Goal: Transaction & Acquisition: Obtain resource

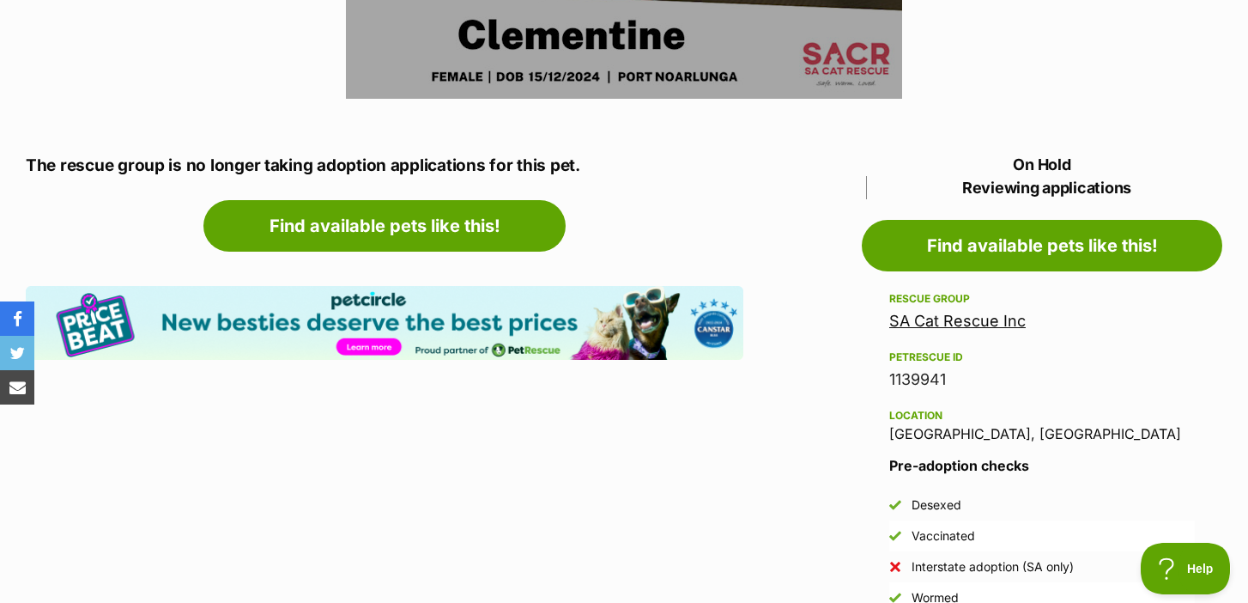
scroll to position [807, 0]
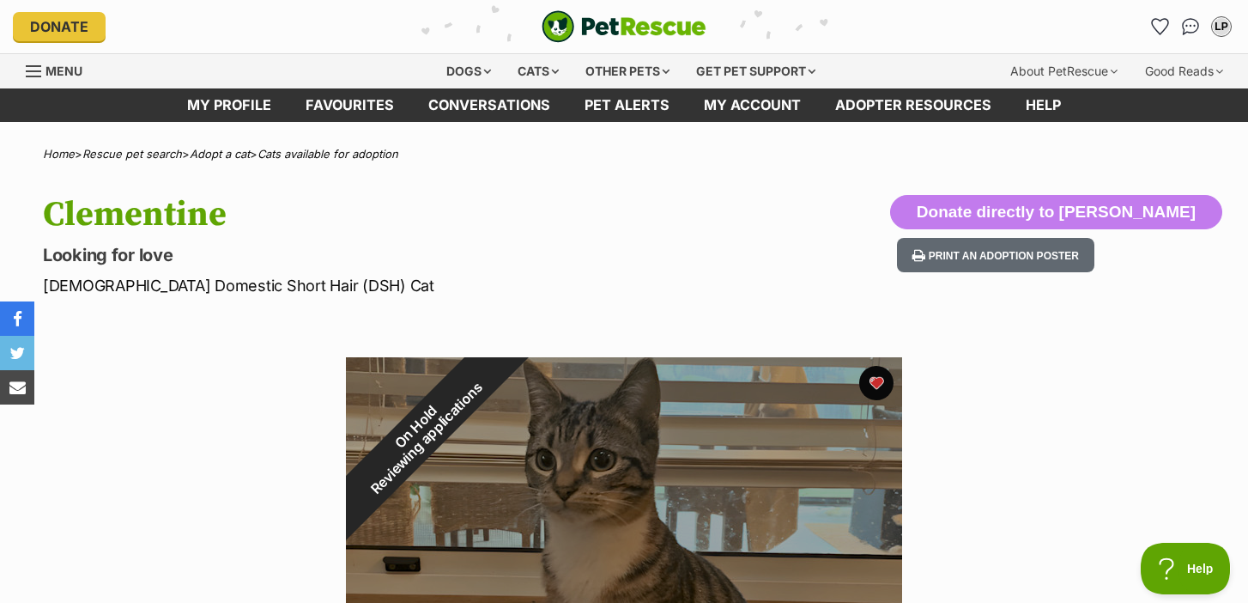
scroll to position [0, 0]
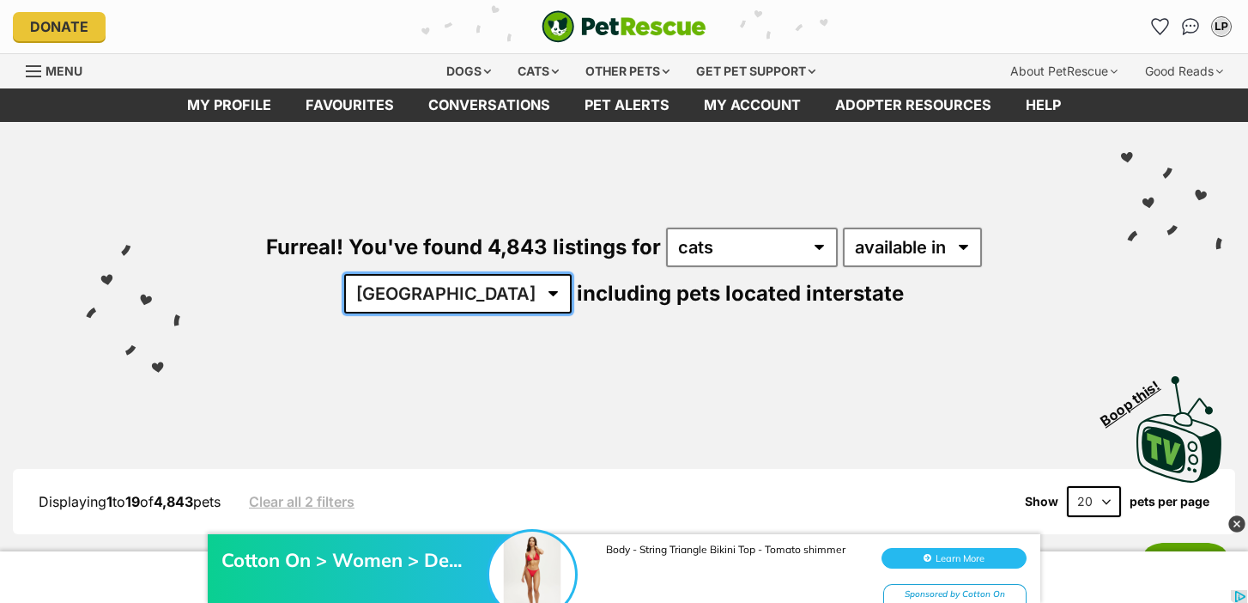
click at [572, 274] on select "[GEOGRAPHIC_DATA] [GEOGRAPHIC_DATA] [GEOGRAPHIC_DATA] [GEOGRAPHIC_DATA] [GEOGRA…" at bounding box center [458, 293] width 228 height 39
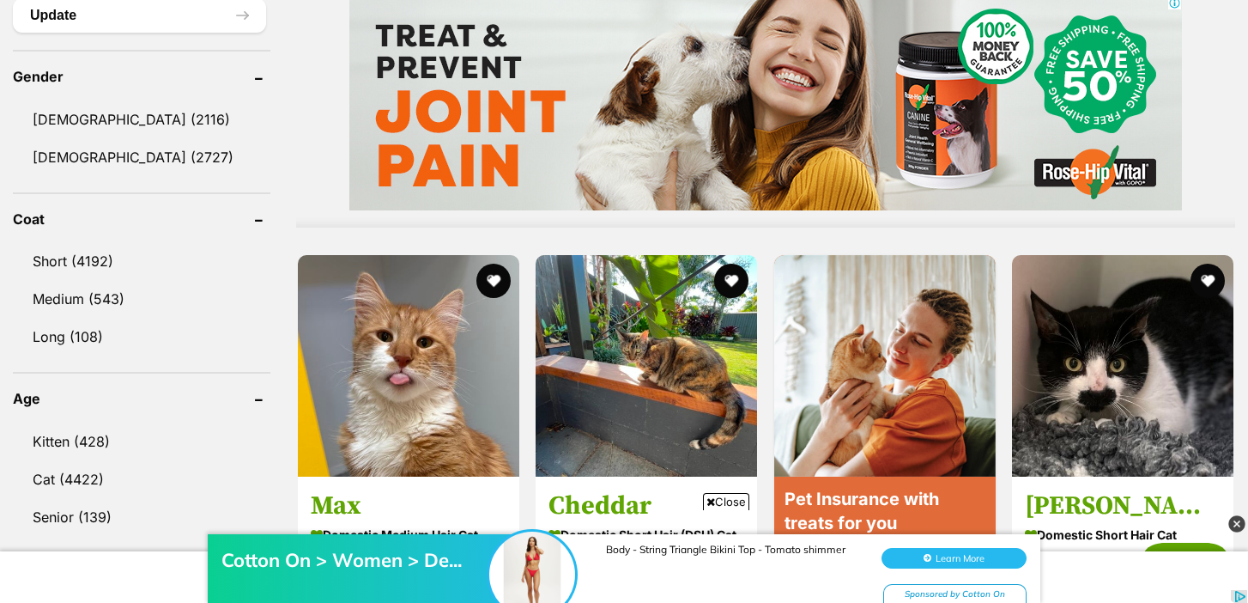
scroll to position [1434, 0]
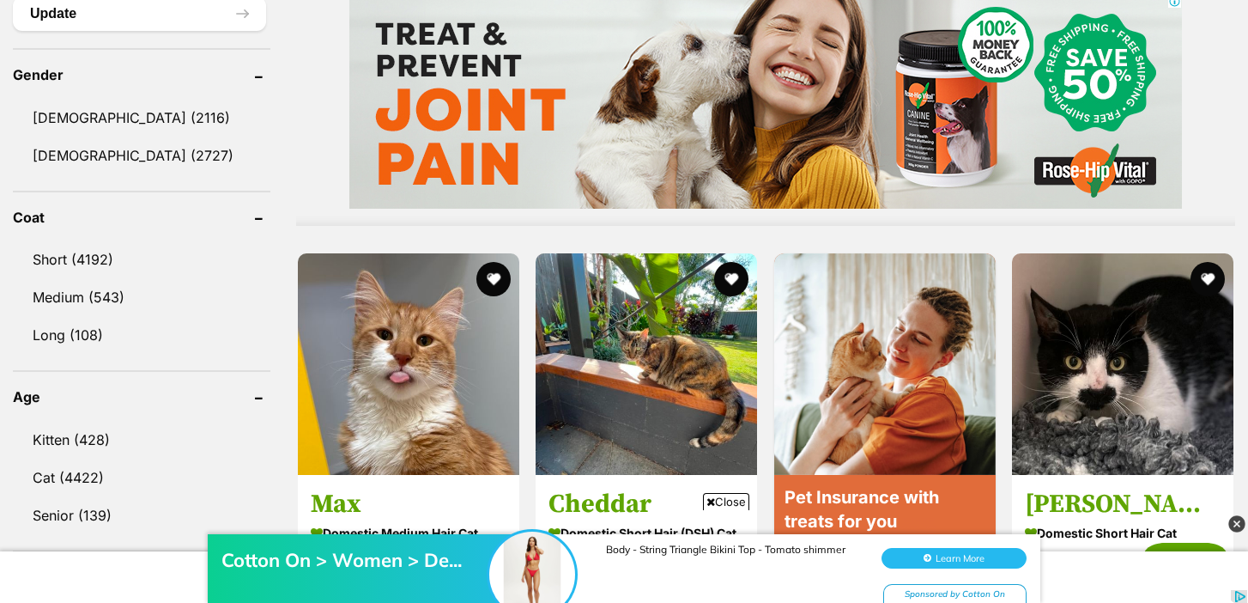
click at [220, 431] on link "Kitten (428)" at bounding box center [142, 440] width 258 height 36
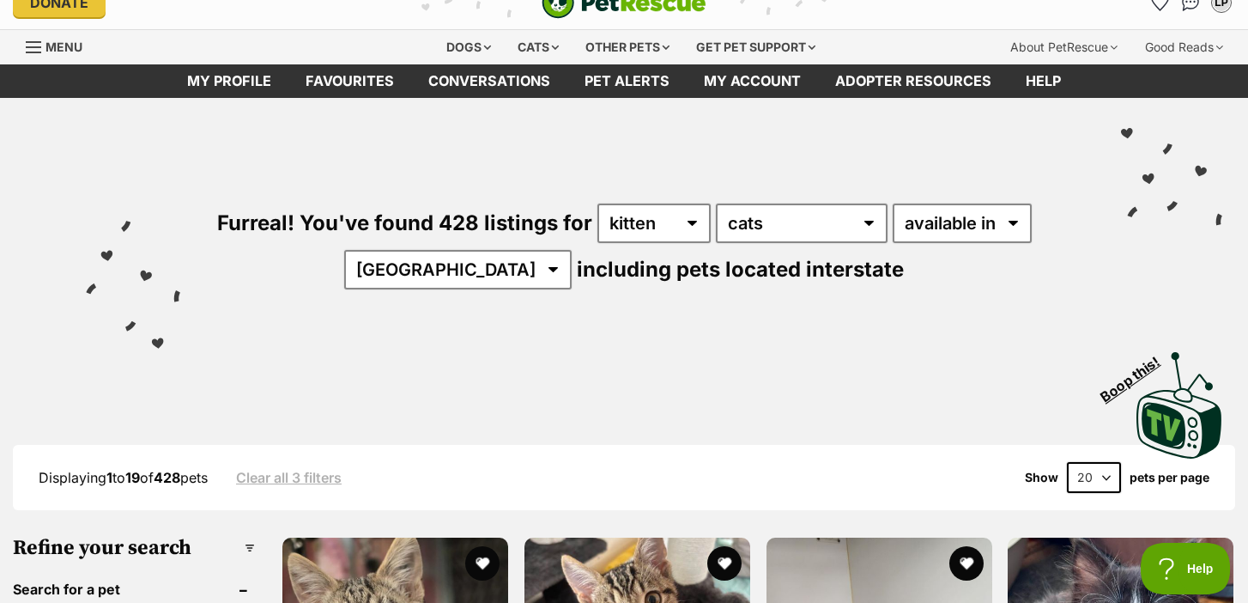
scroll to position [33, 0]
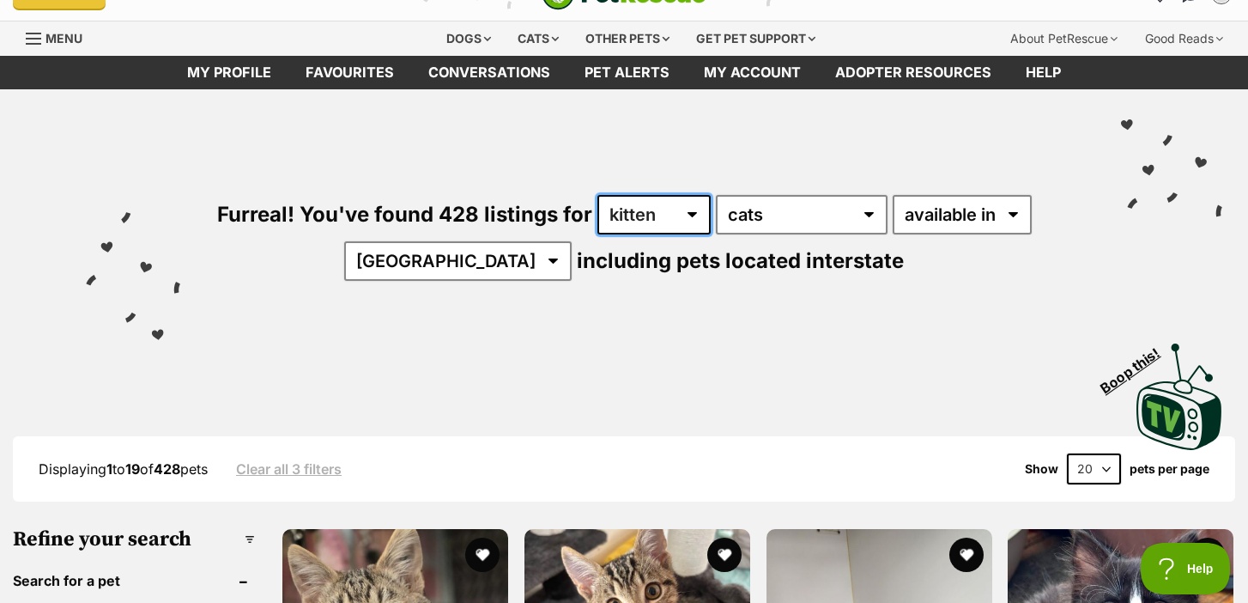
click at [659, 198] on select "any age kitten adult senior" at bounding box center [654, 214] width 113 height 39
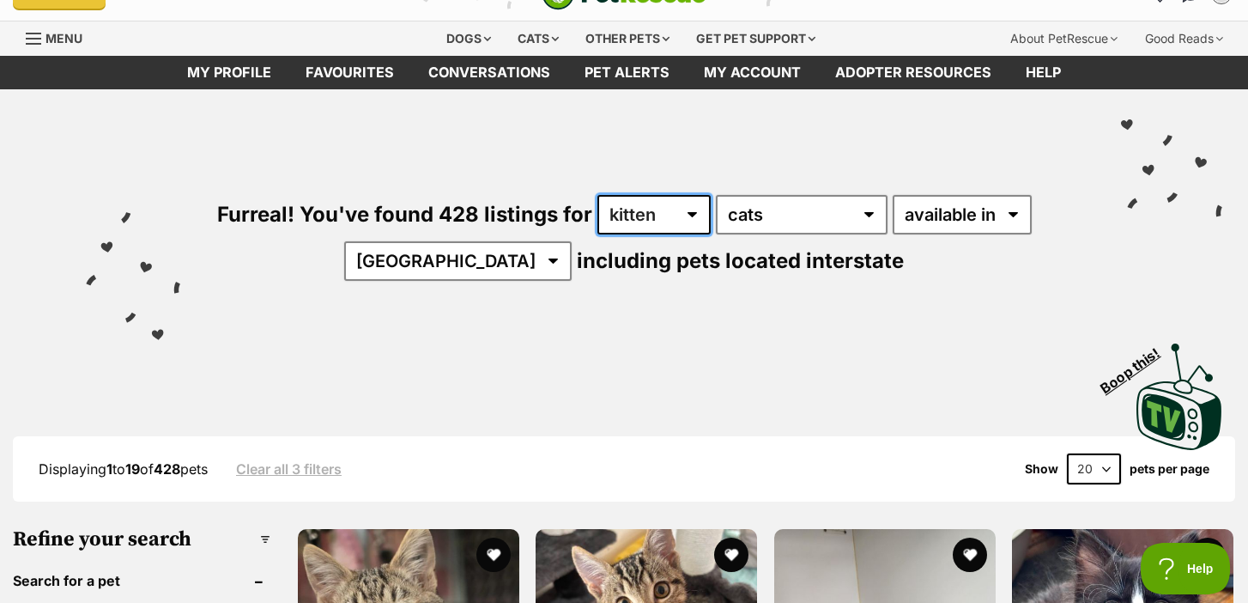
scroll to position [0, 0]
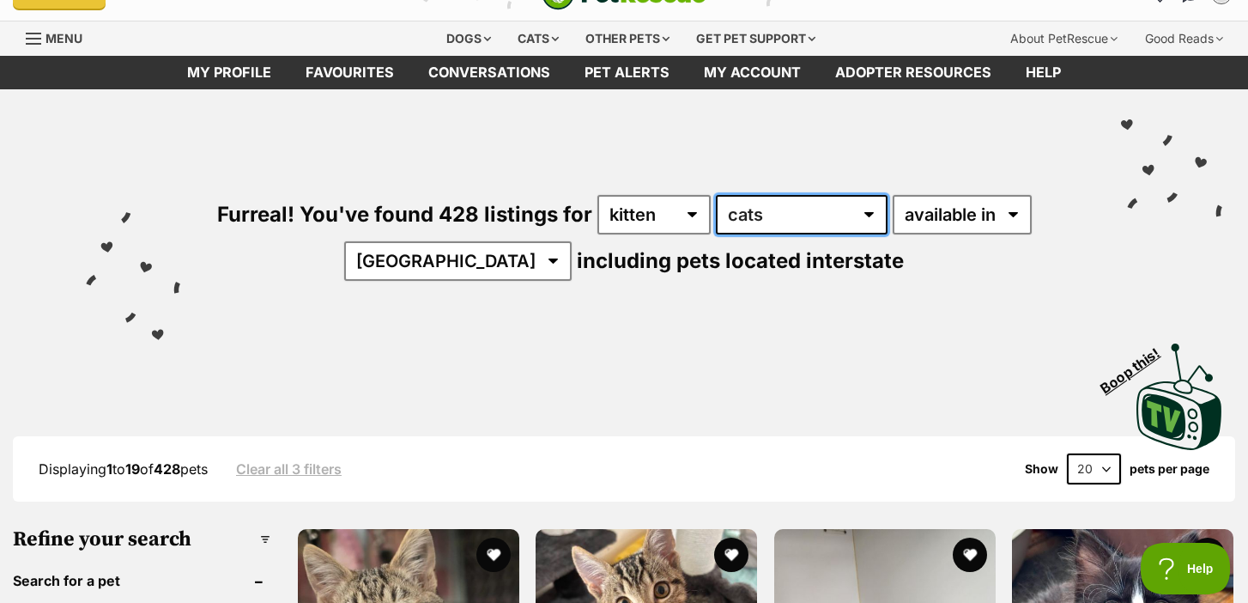
click at [776, 221] on select "any type of pet cats dogs other pets" at bounding box center [802, 214] width 172 height 39
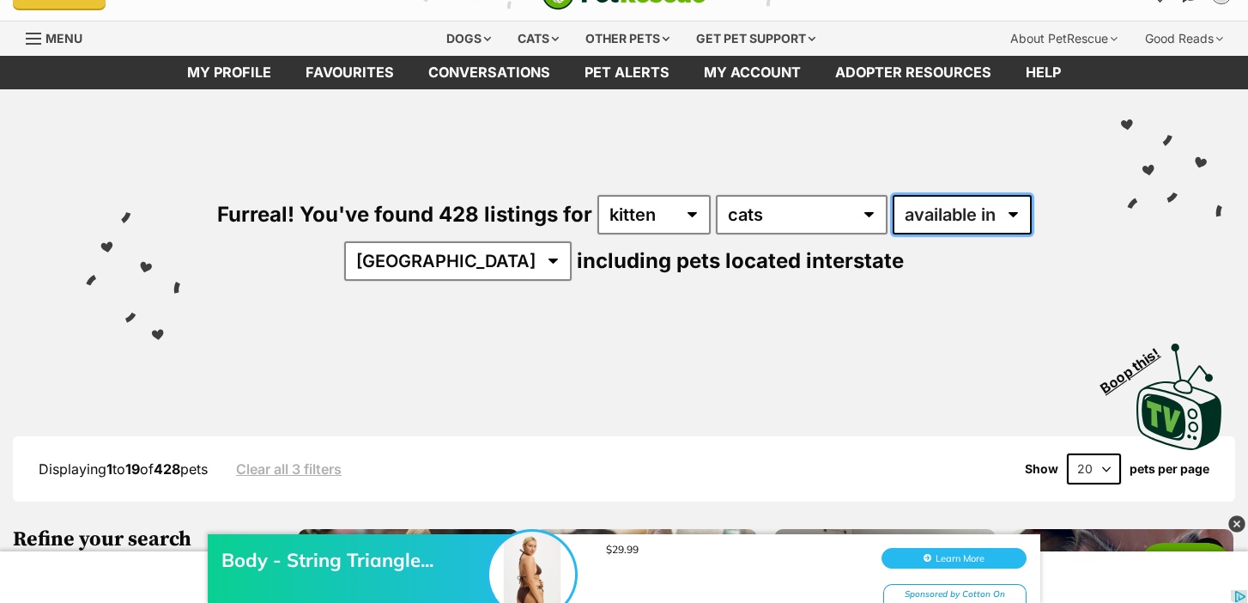
click at [1016, 224] on select "available in located in" at bounding box center [962, 214] width 139 height 39
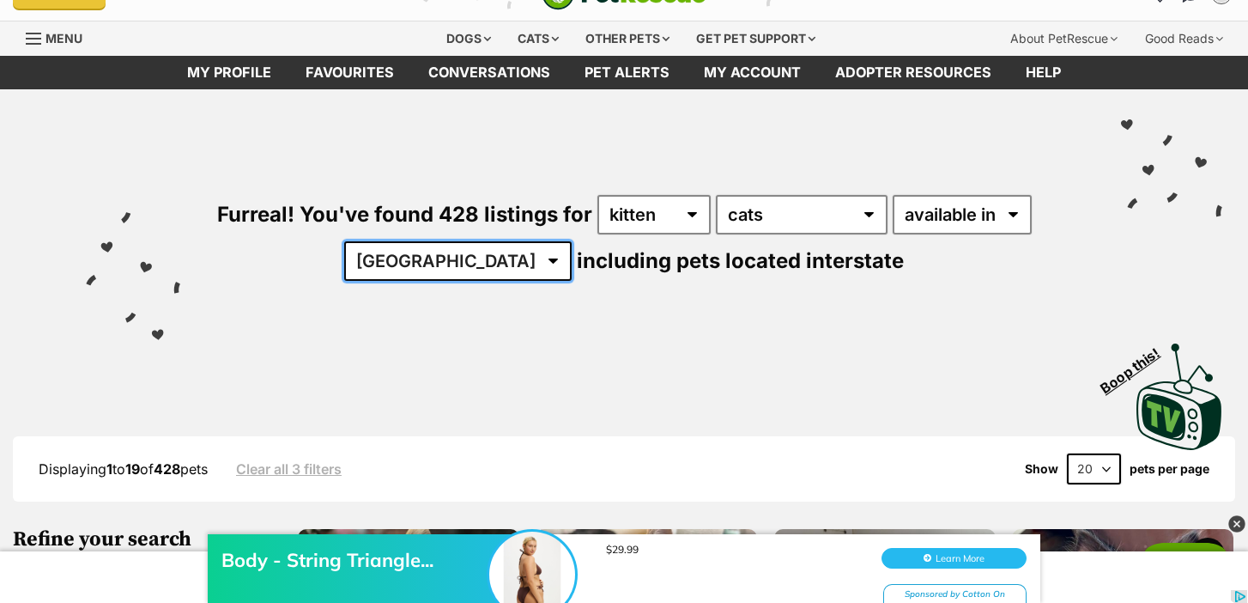
click at [497, 264] on select "Australia ACT NSW NT QLD SA TAS VIC WA" at bounding box center [458, 260] width 228 height 39
select select "SA"
click at [398, 241] on select "Australia ACT NSW NT QLD SA TAS VIC WA" at bounding box center [458, 260] width 228 height 39
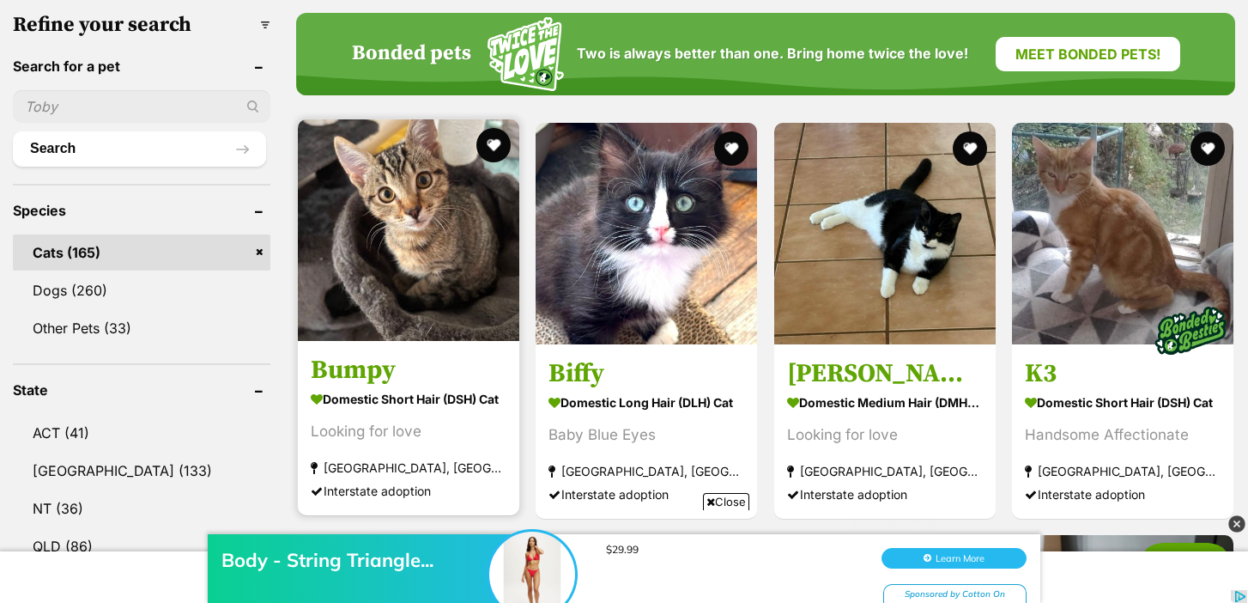
scroll to position [551, 0]
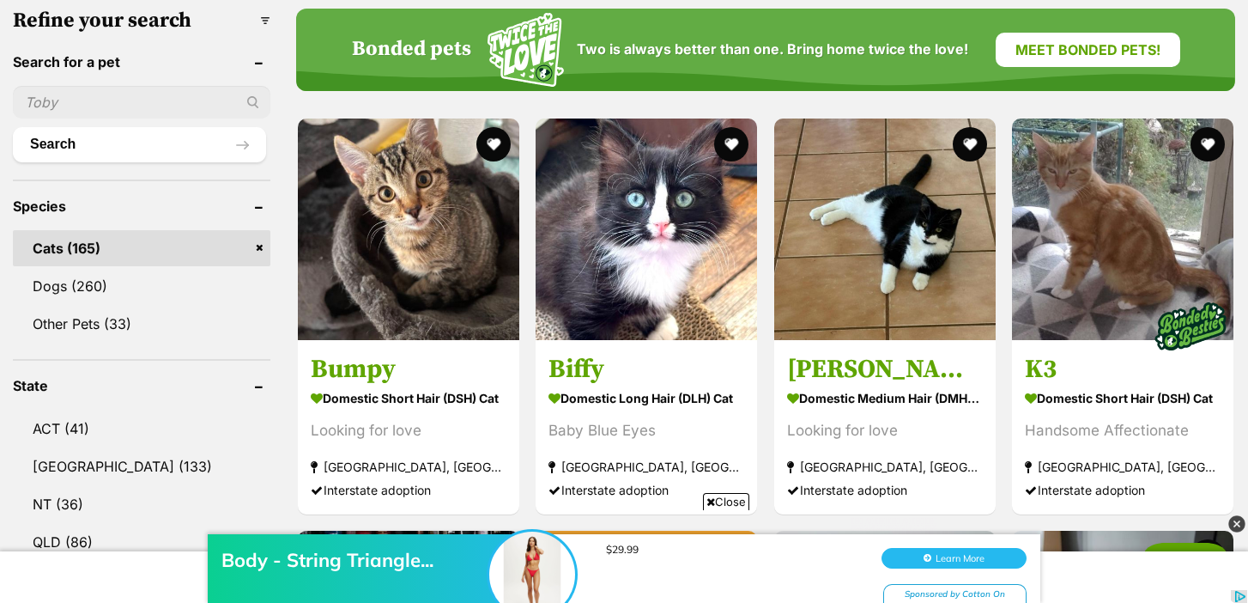
click at [718, 506] on div "Body - String Triangle... $29.99 Learn More Sponsored by Cotton On" at bounding box center [624, 551] width 1248 height 103
click at [730, 501] on div "Body - String Triangle... $29.99 Learn More Sponsored by Cotton On" at bounding box center [624, 551] width 1248 height 103
click at [1237, 522] on img at bounding box center [1237, 523] width 17 height 17
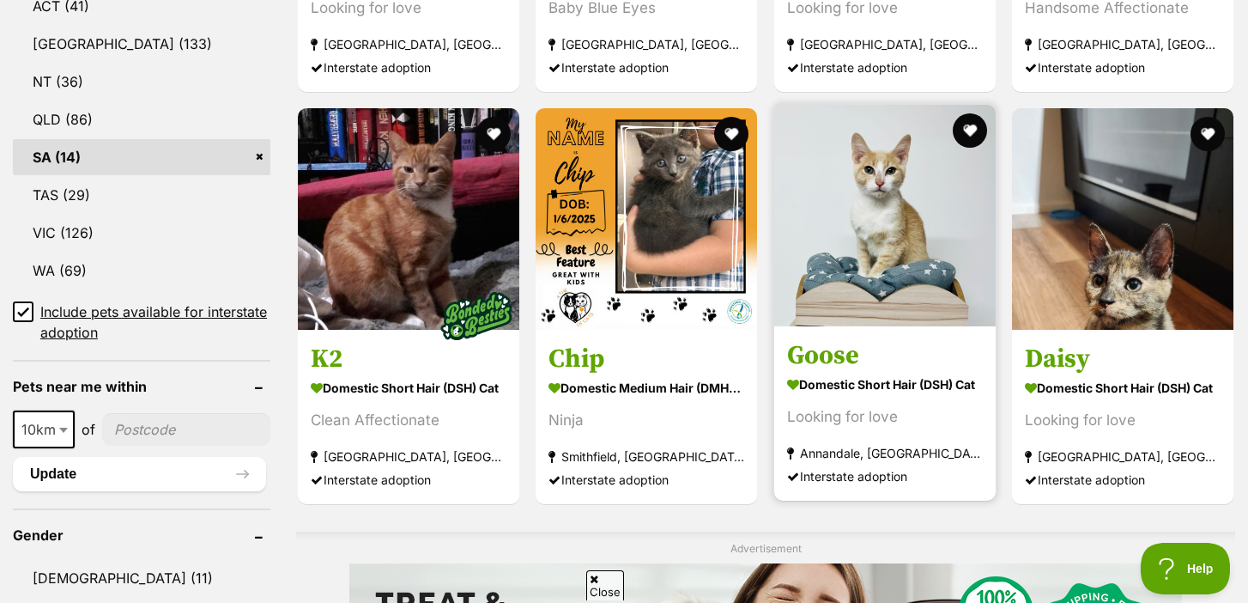
scroll to position [0, 0]
click at [825, 258] on img at bounding box center [885, 216] width 222 height 222
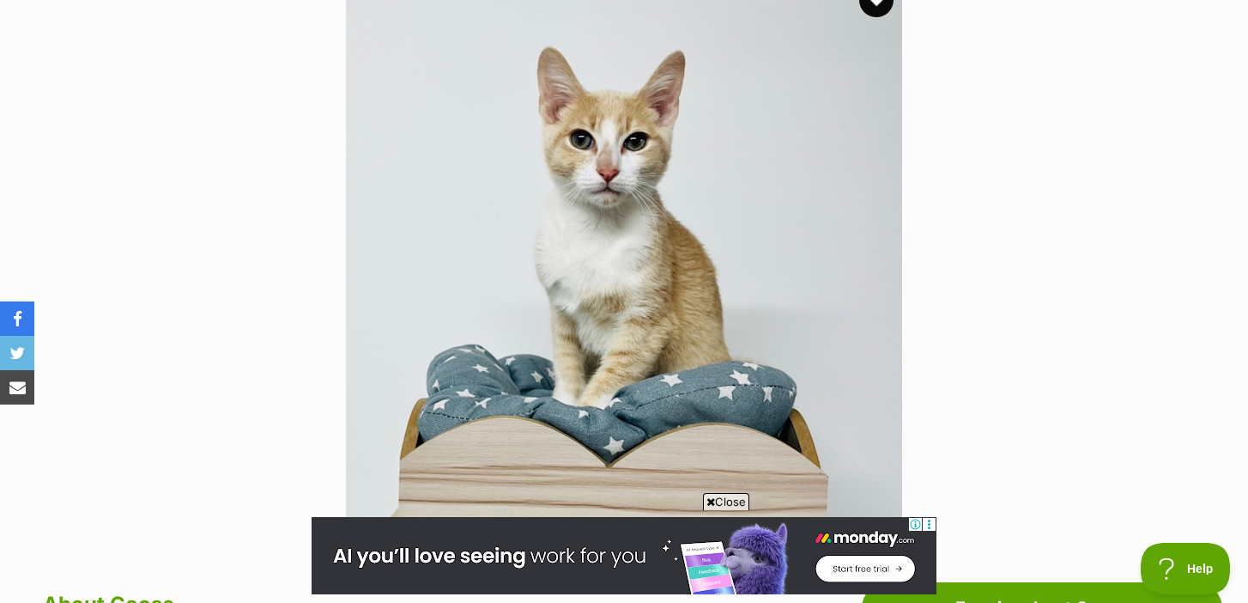
click at [727, 501] on span "Close" at bounding box center [726, 501] width 46 height 17
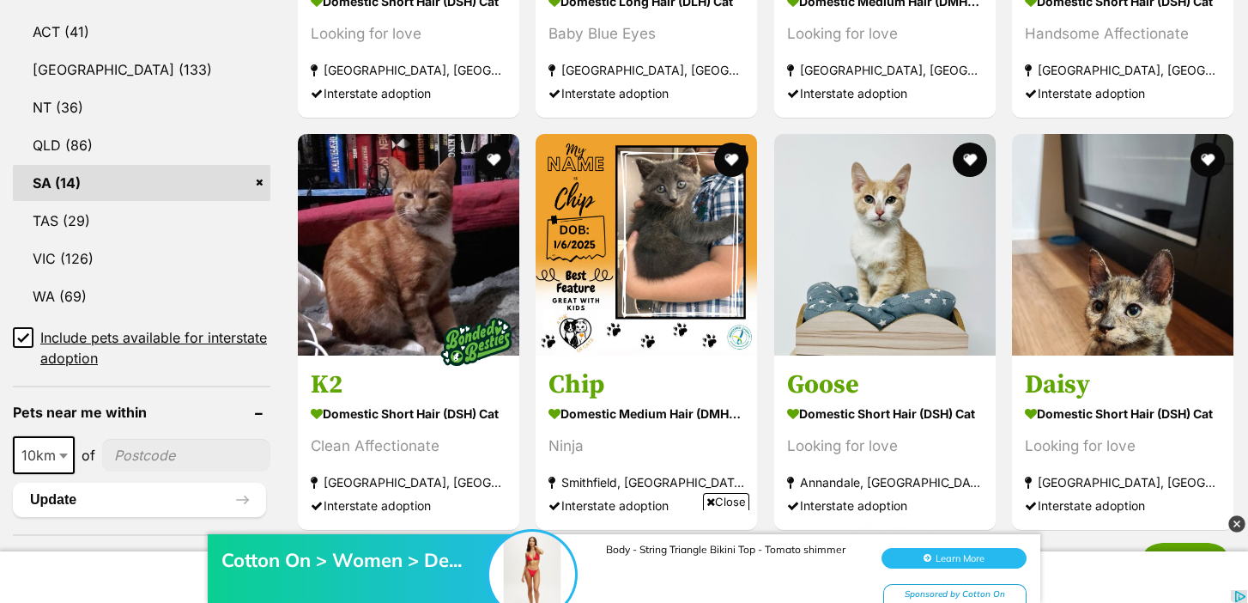
scroll to position [919, 0]
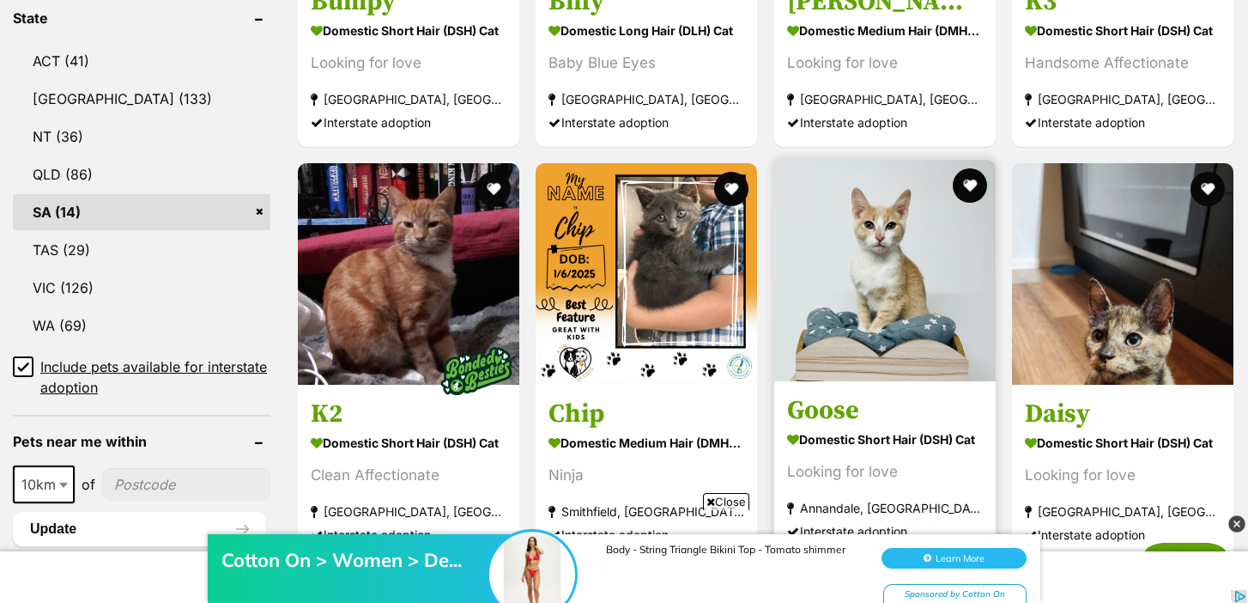
click at [877, 398] on h3 "Goose" at bounding box center [885, 410] width 196 height 33
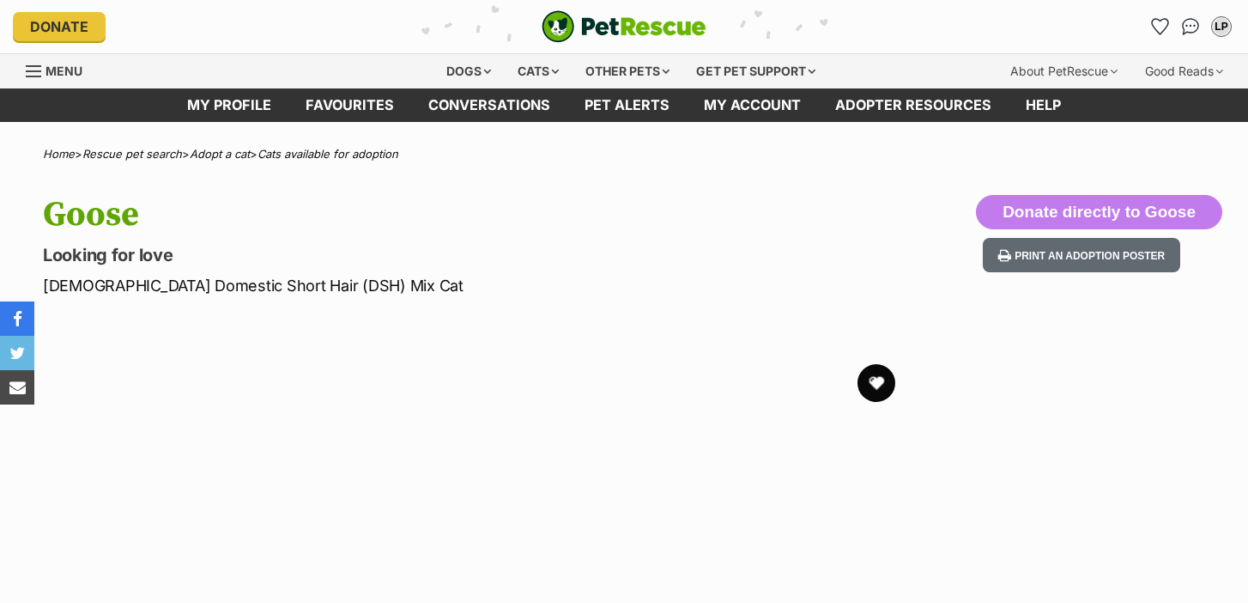
click at [879, 383] on button "favourite" at bounding box center [877, 383] width 38 height 38
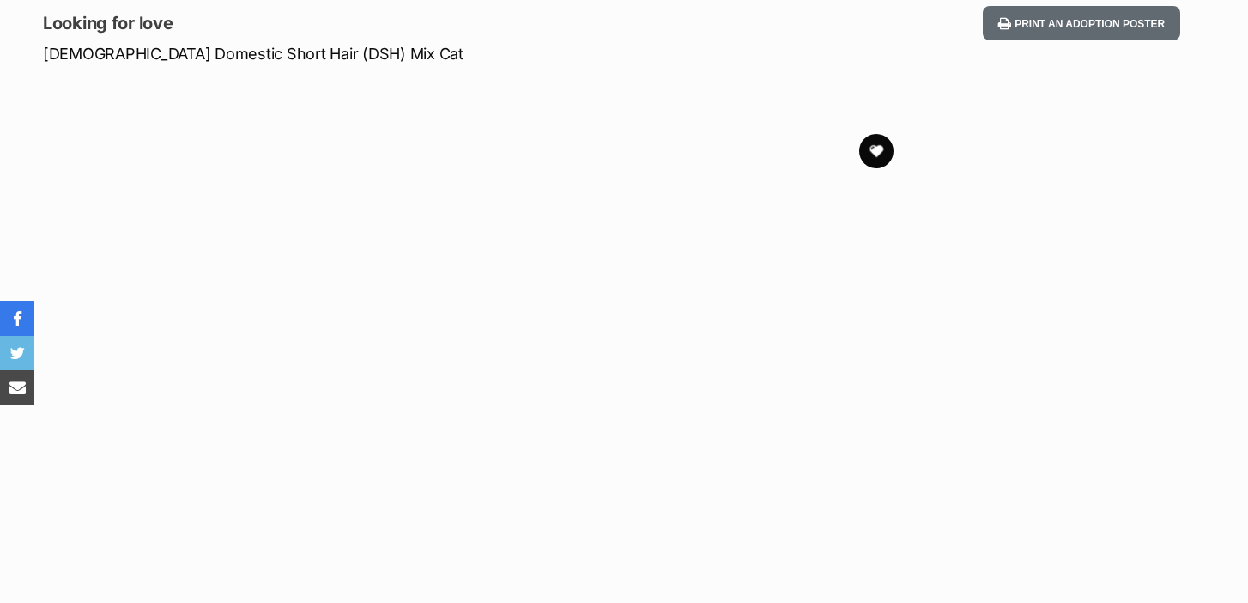
scroll to position [239, 0]
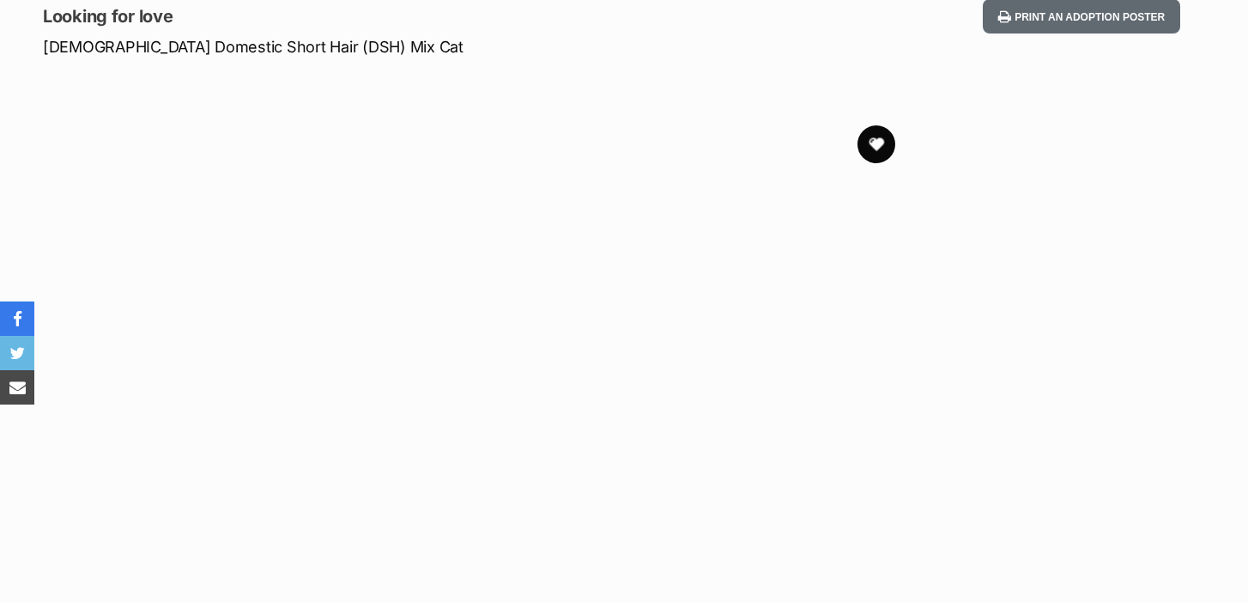
click at [870, 149] on button "favourite" at bounding box center [877, 144] width 38 height 38
click at [882, 139] on button "favourite" at bounding box center [877, 144] width 38 height 38
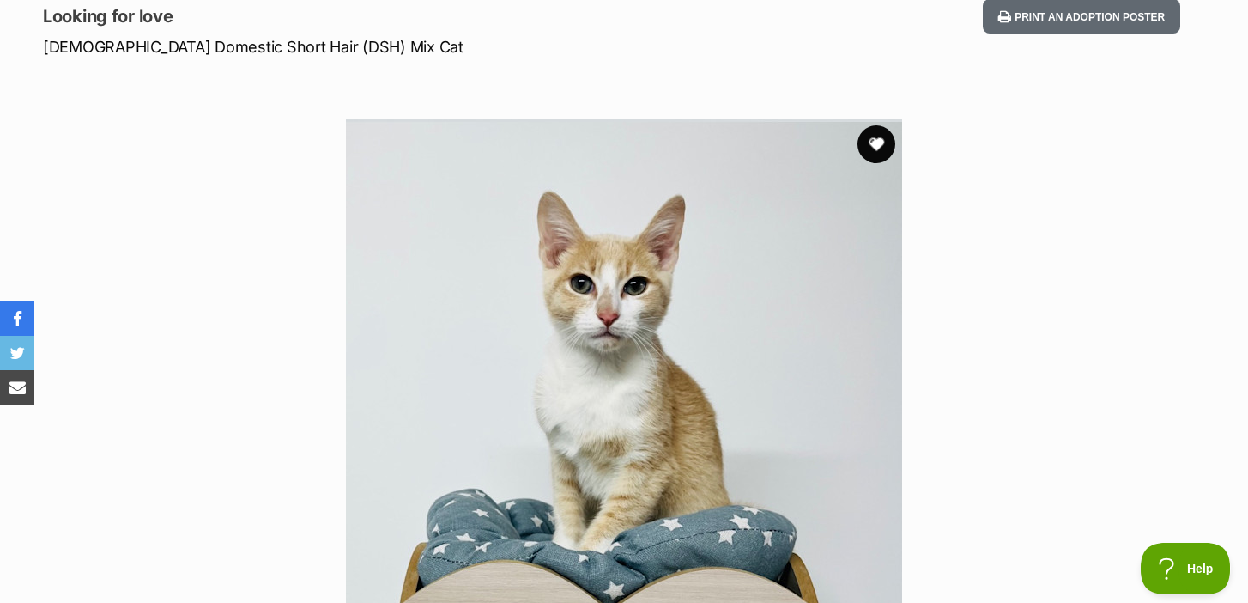
click at [878, 144] on button "favourite" at bounding box center [877, 144] width 38 height 38
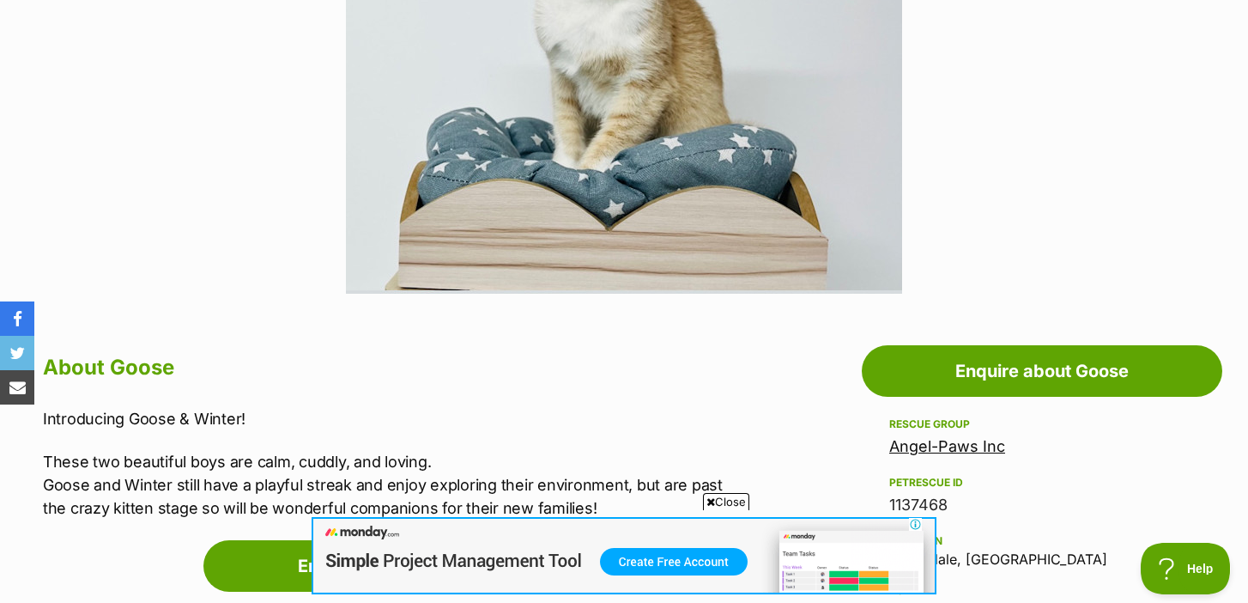
click at [368, 584] on img at bounding box center [624, 555] width 625 height 77
click at [254, 559] on link "Enquire about Goose" at bounding box center [384, 566] width 362 height 52
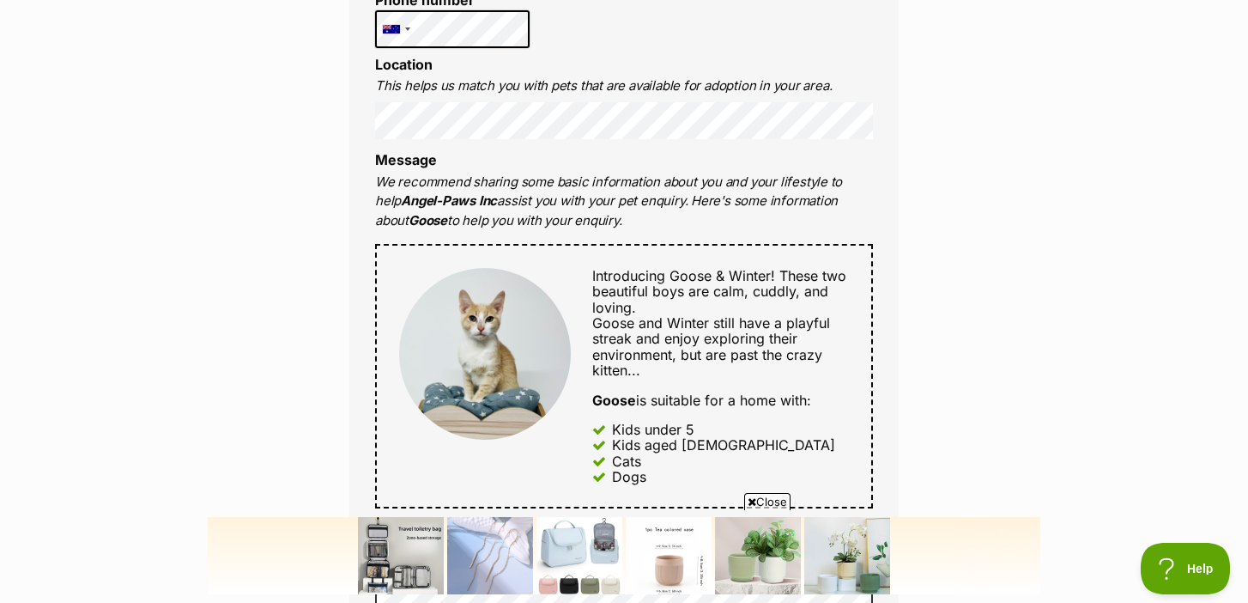
scroll to position [687, 0]
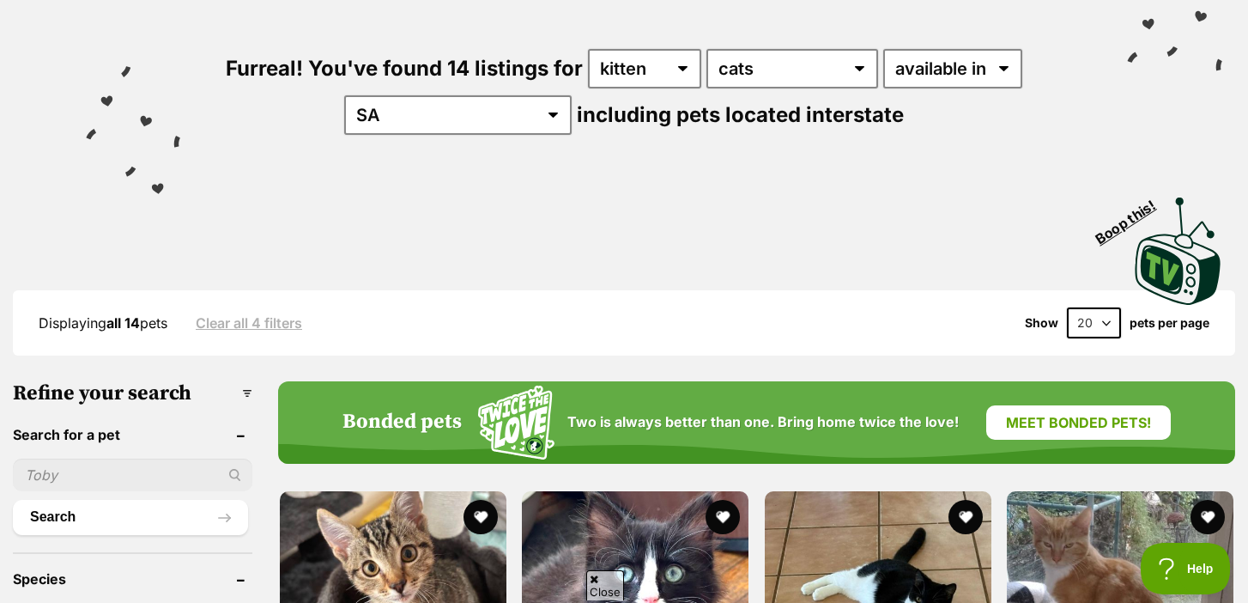
scroll to position [194, 0]
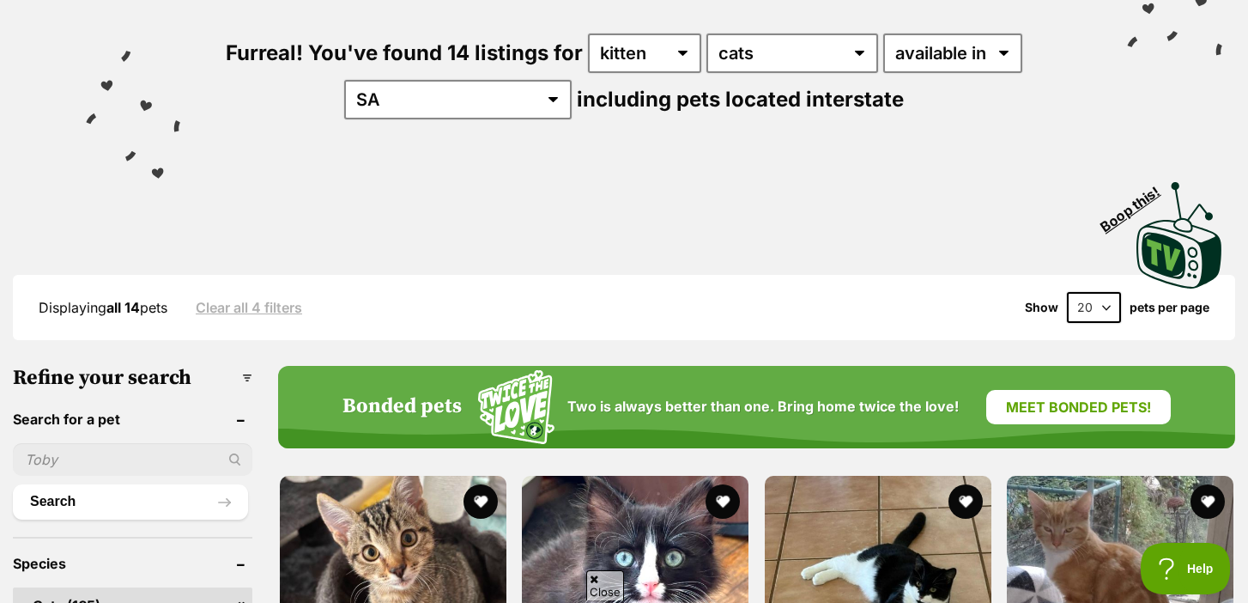
click at [127, 455] on input "text" at bounding box center [133, 459] width 240 height 33
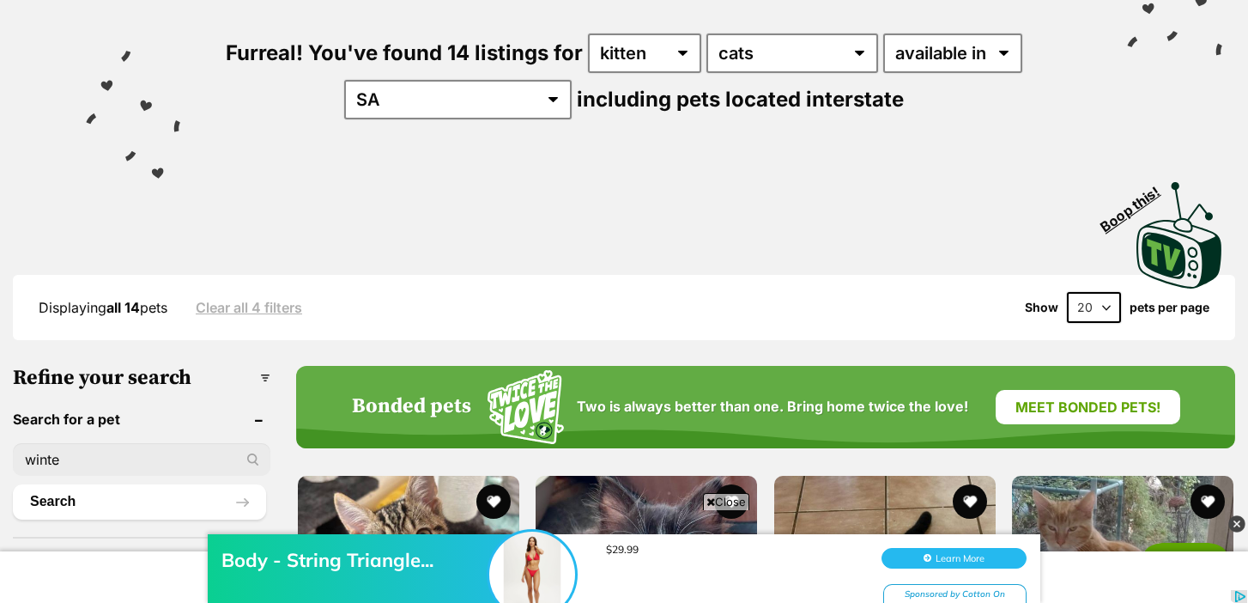
scroll to position [0, 0]
type input "winter"
click at [13, 484] on button "Search" at bounding box center [139, 501] width 253 height 34
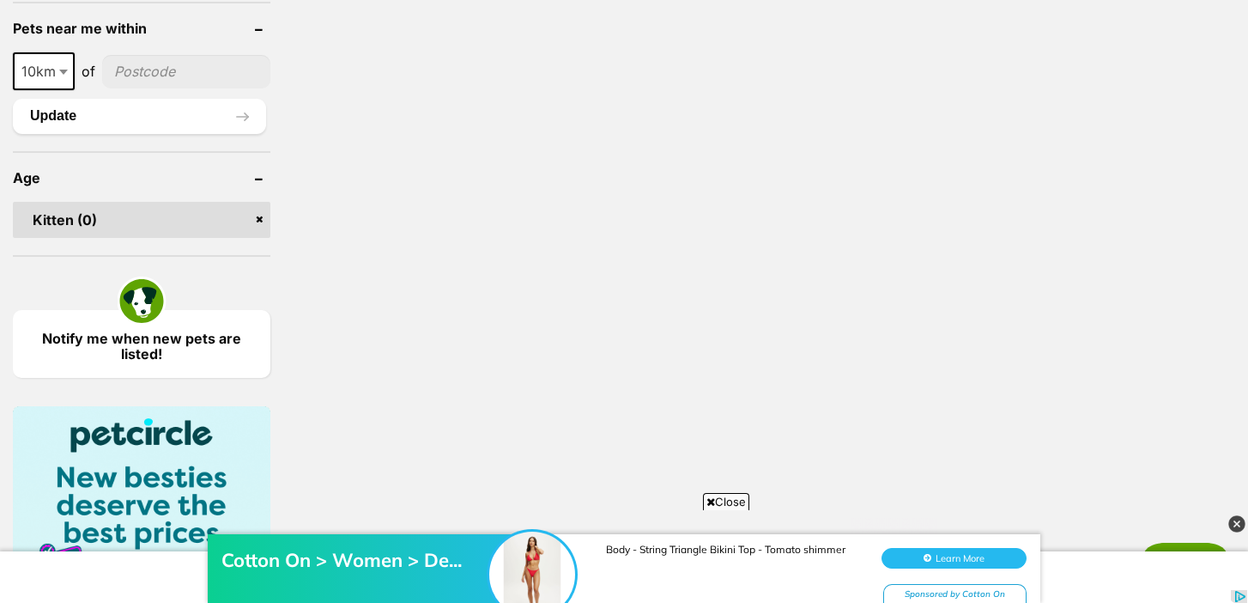
scroll to position [975, 0]
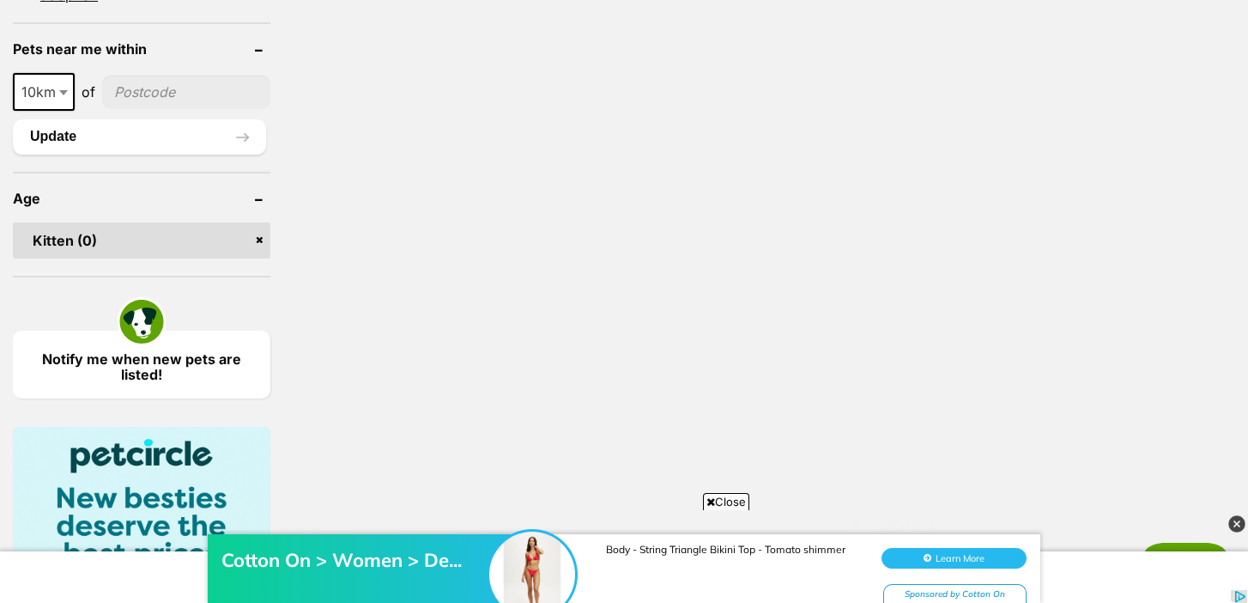
click at [259, 240] on link "Kitten (0)" at bounding box center [142, 240] width 258 height 36
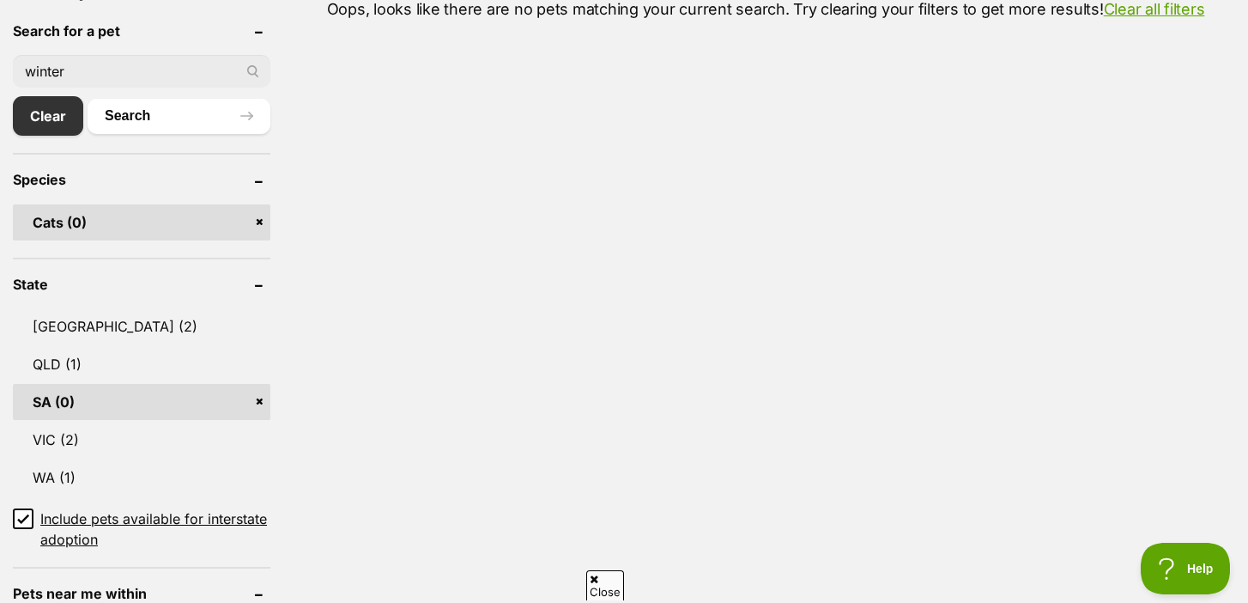
scroll to position [597, 0]
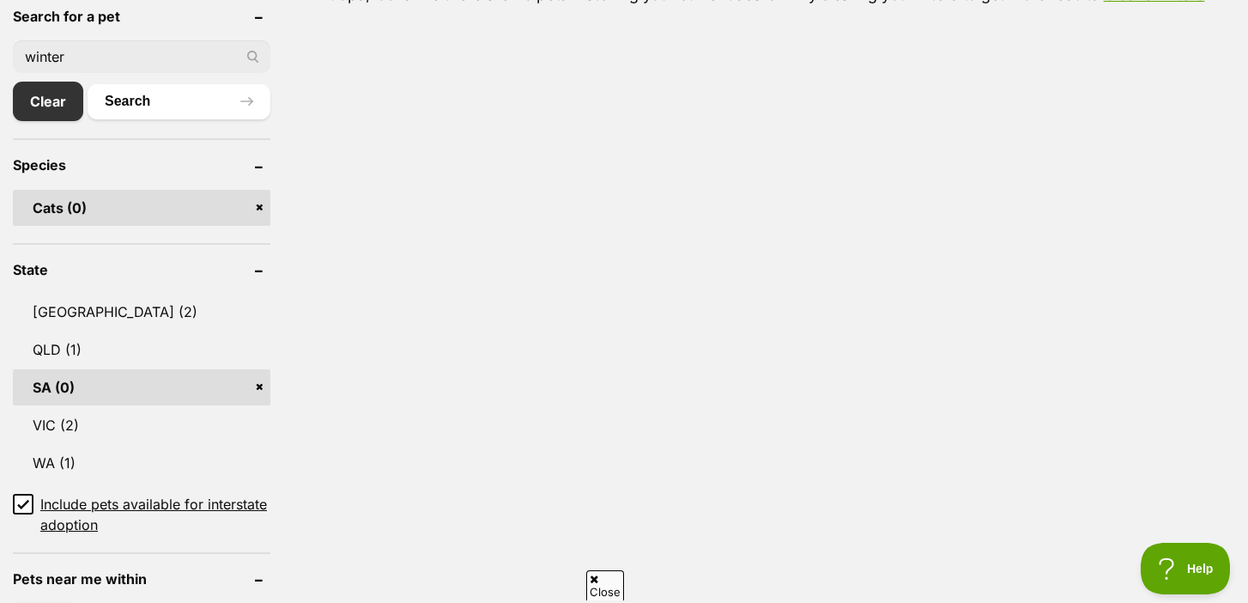
click at [258, 382] on link "SA (0)" at bounding box center [142, 387] width 258 height 36
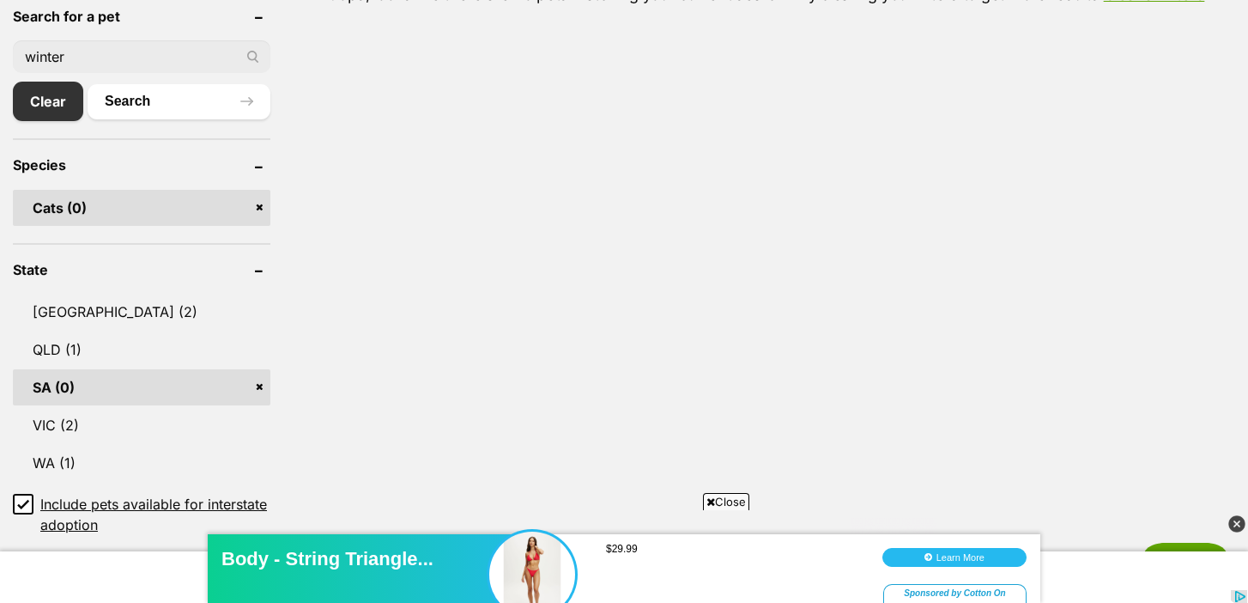
scroll to position [0, 0]
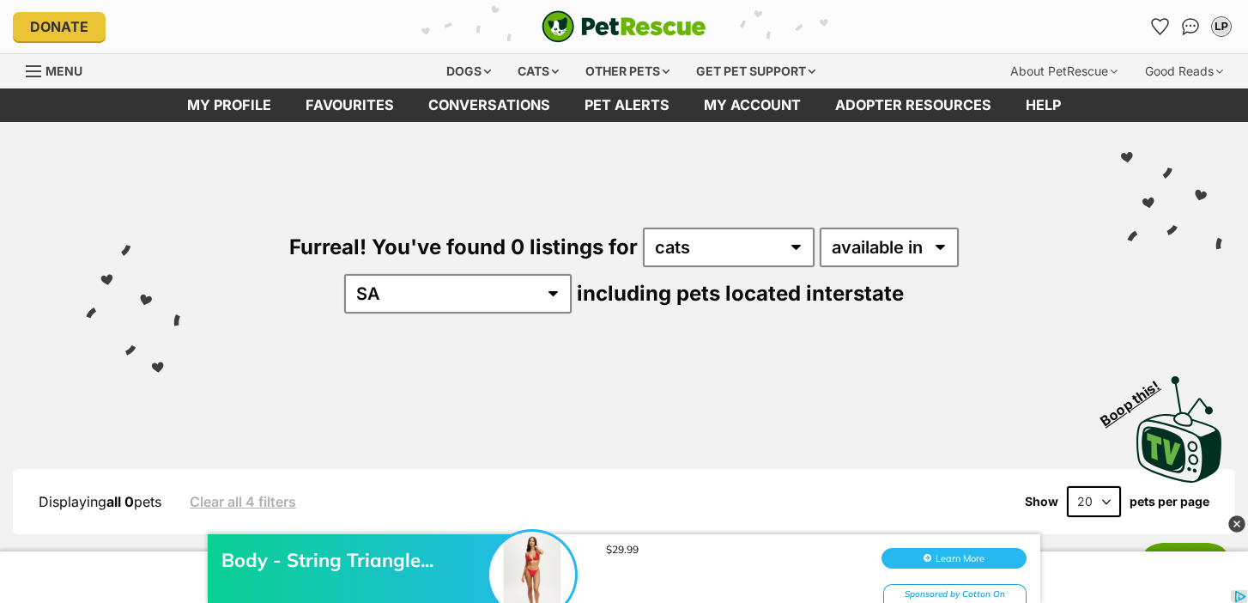
click at [632, 25] on img "PetRescue" at bounding box center [624, 26] width 165 height 33
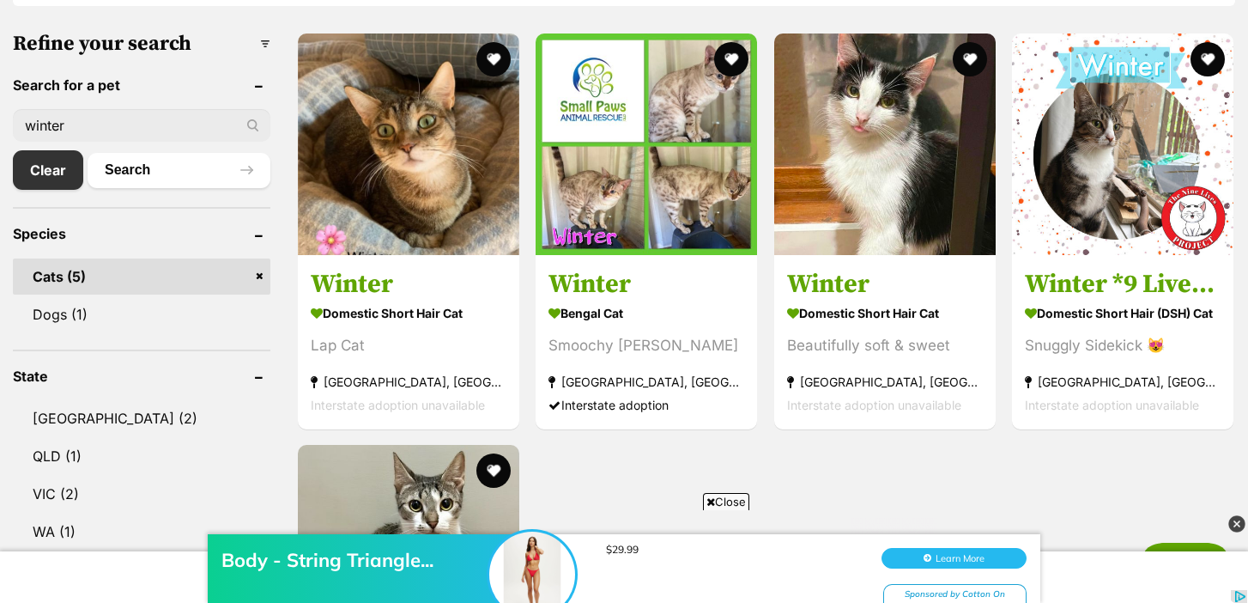
scroll to position [531, 0]
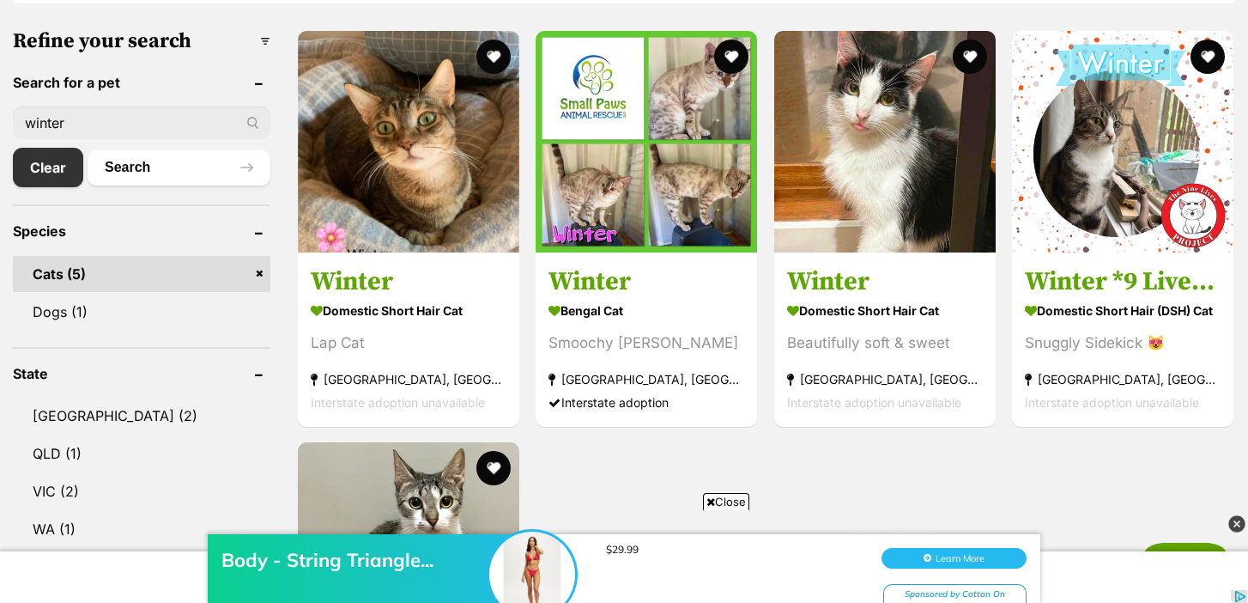
click at [728, 495] on span "Close" at bounding box center [726, 501] width 46 height 17
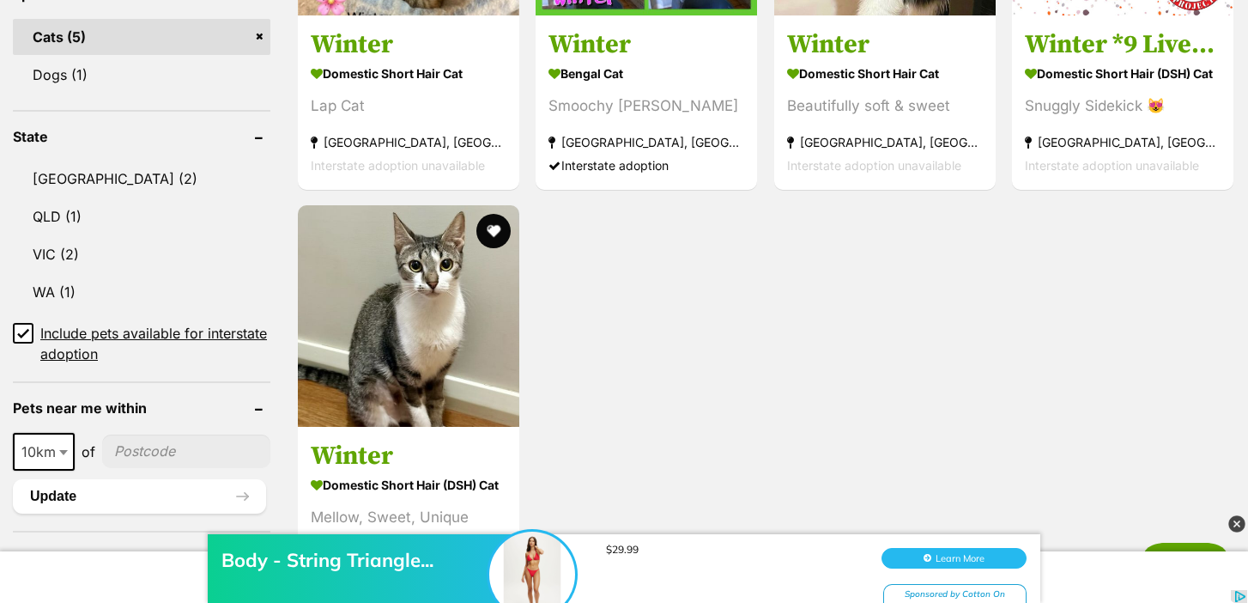
scroll to position [769, 0]
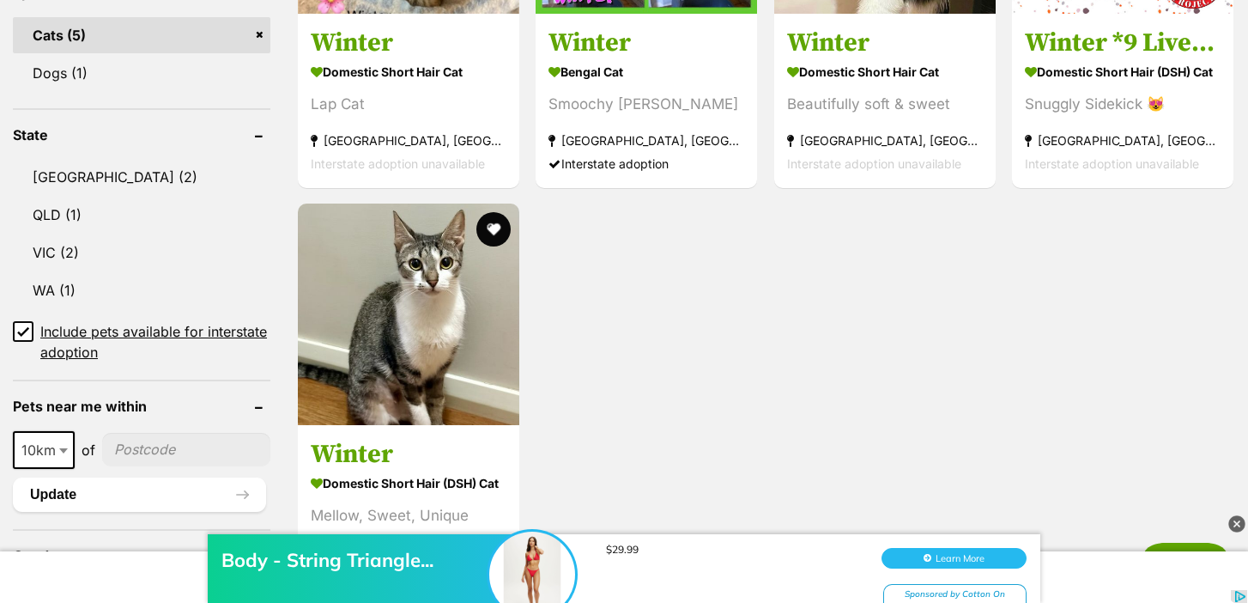
click at [1233, 526] on img at bounding box center [1237, 523] width 17 height 17
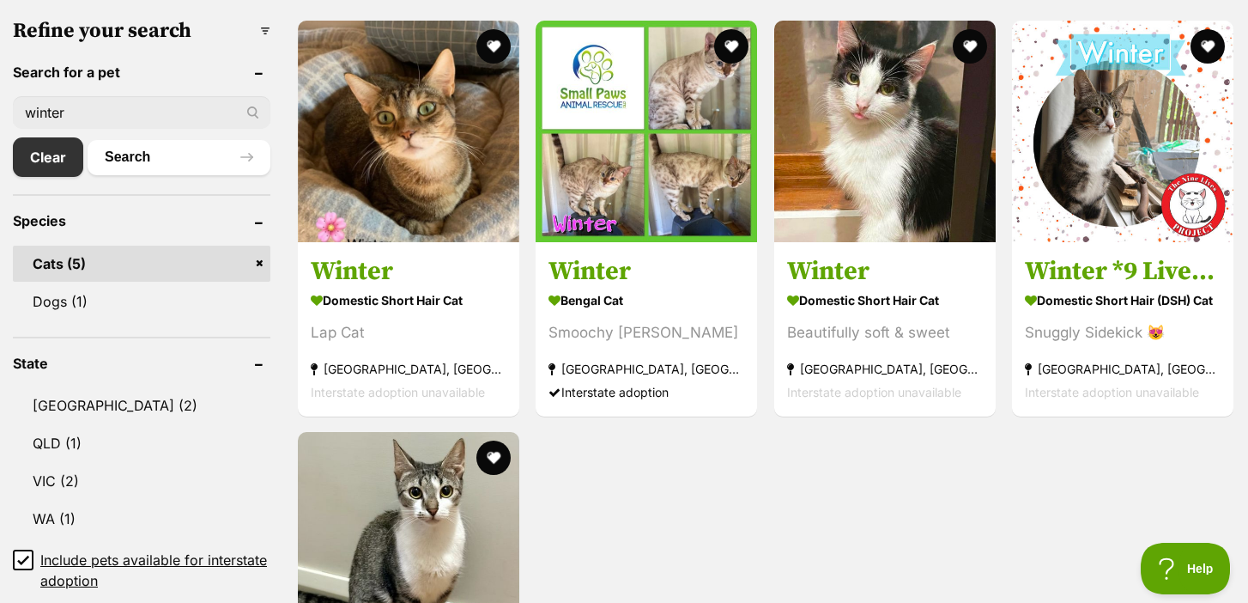
scroll to position [525, 0]
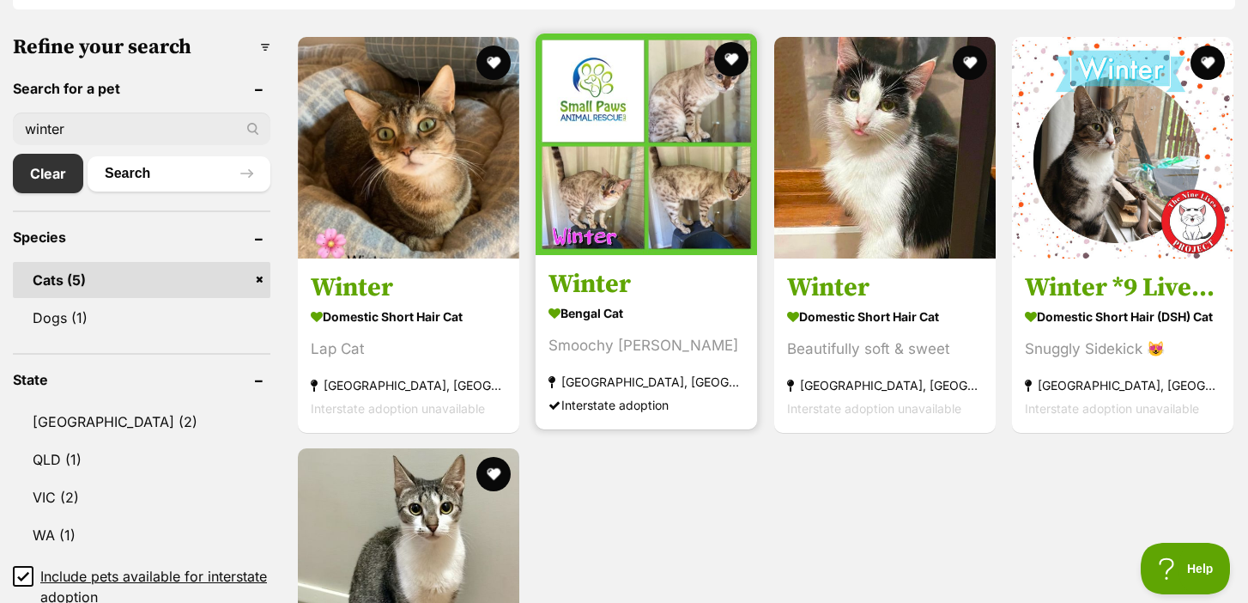
click at [707, 328] on section "Bengal Cat Smoochy giel Highvale, QLD Interstate adoption" at bounding box center [647, 358] width 196 height 116
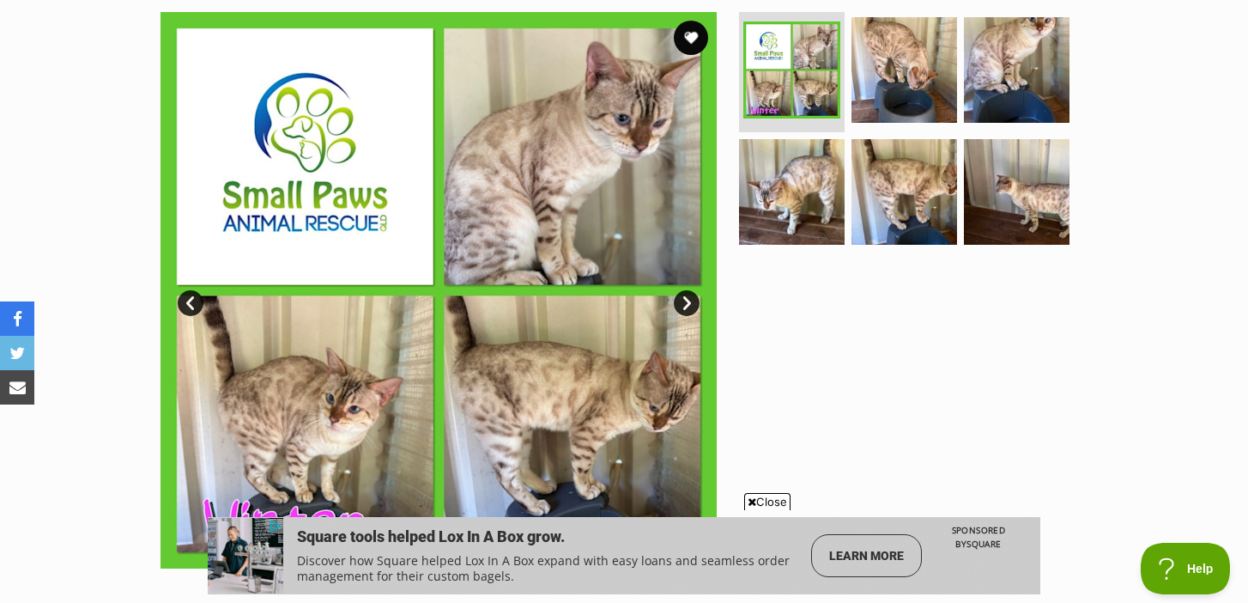
scroll to position [343, 0]
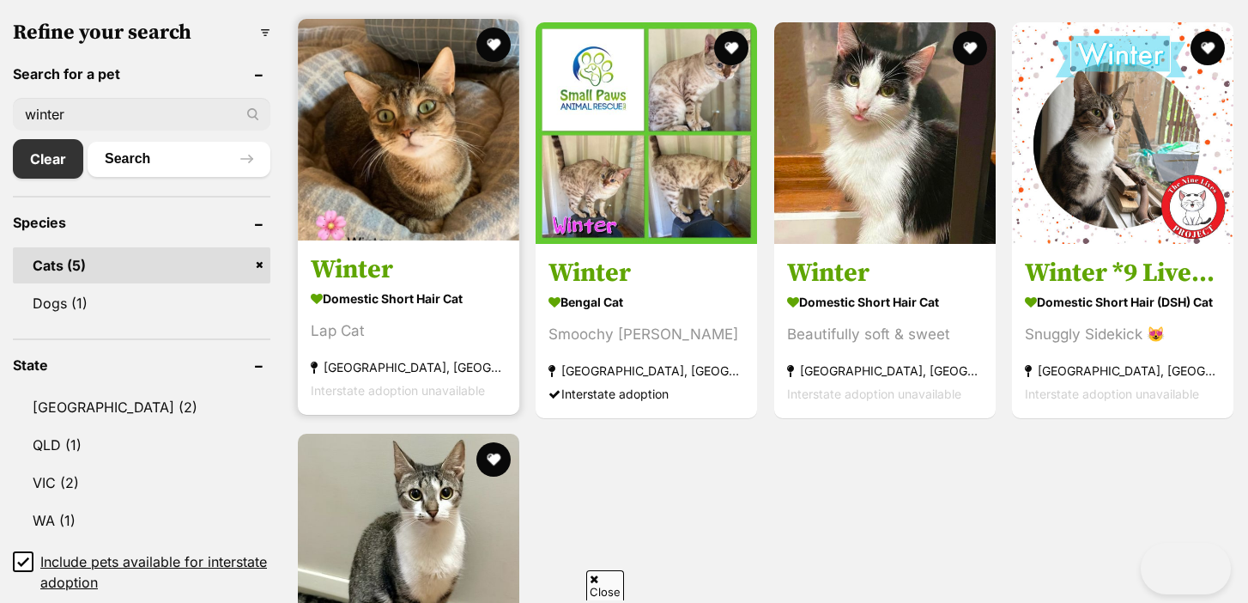
click at [480, 297] on strong "Domestic Short Hair Cat" at bounding box center [409, 297] width 196 height 25
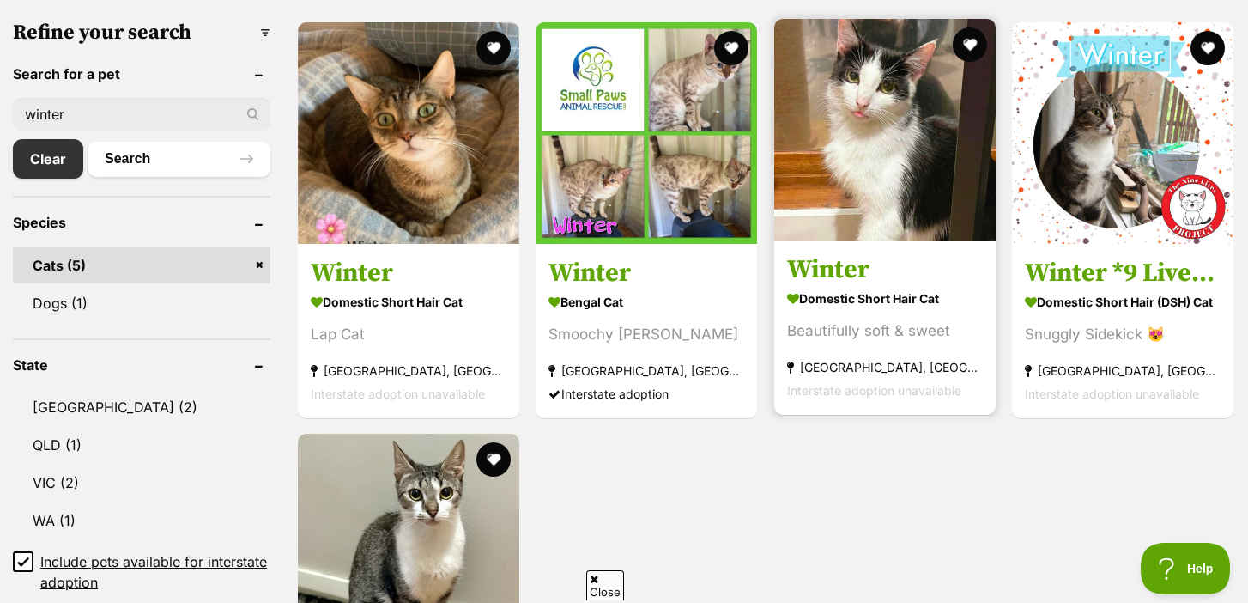
click at [859, 342] on section "Domestic Short Hair Cat Beautifully soft & sweet [GEOGRAPHIC_DATA], [GEOGRAPHIC…" at bounding box center [885, 343] width 196 height 116
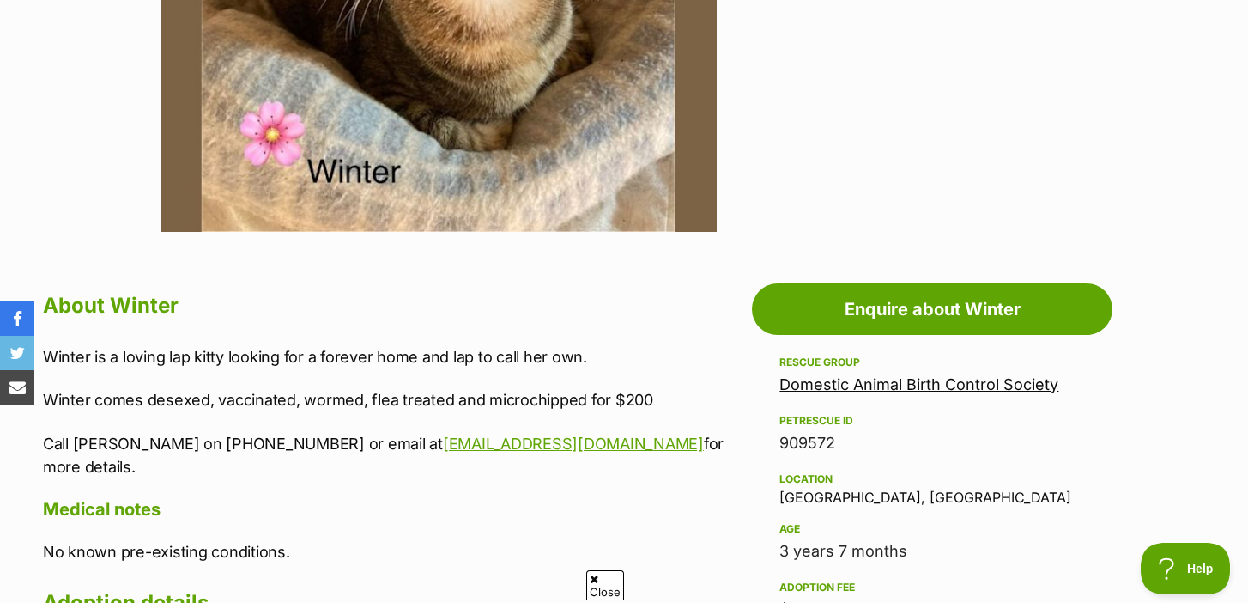
scroll to position [645, 0]
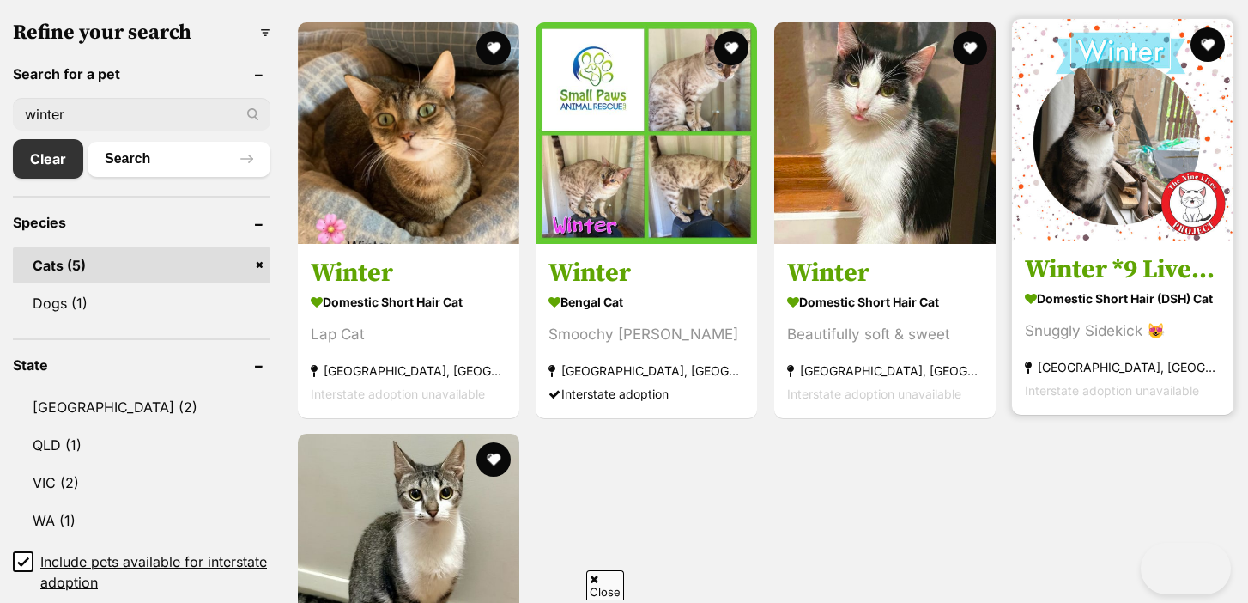
click at [1068, 285] on strong "Domestic Short Hair (DSH) Cat" at bounding box center [1123, 297] width 196 height 25
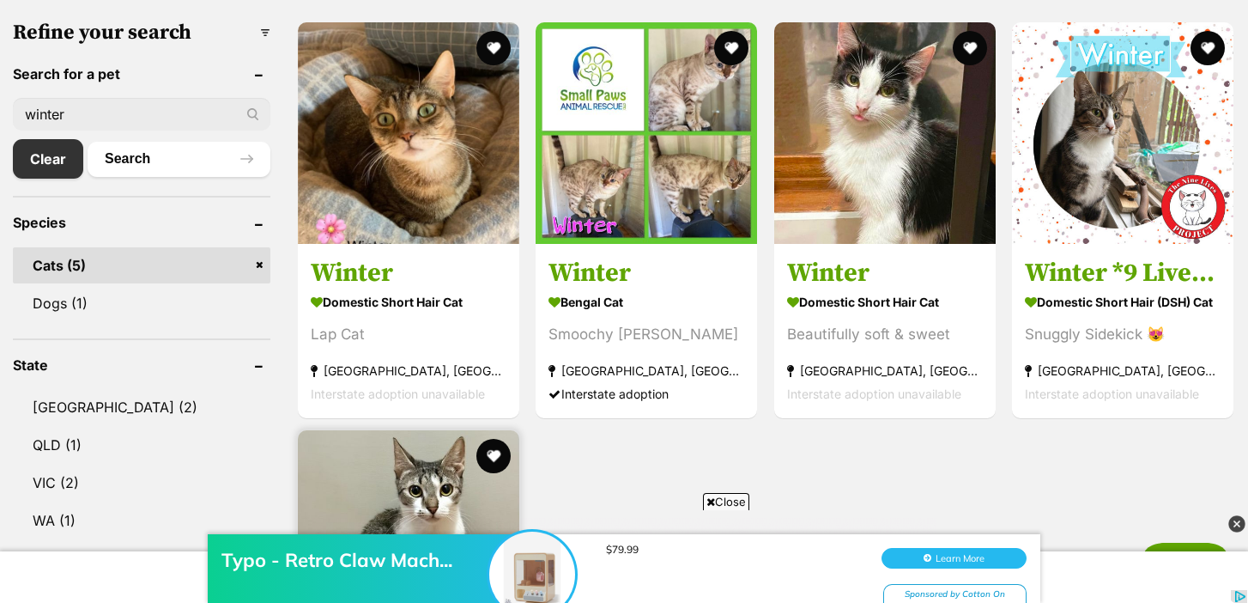
click at [409, 486] on img at bounding box center [409, 541] width 222 height 222
